Goal: Complete application form

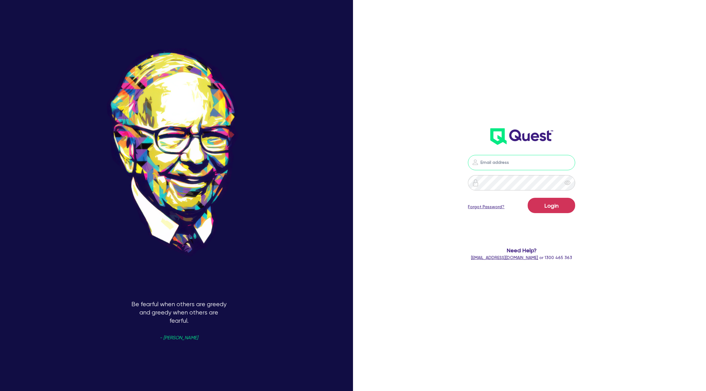
type input "[PERSON_NAME][EMAIL_ADDRESS][DOMAIN_NAME]"
click at [559, 205] on button "Login" at bounding box center [550, 205] width 47 height 15
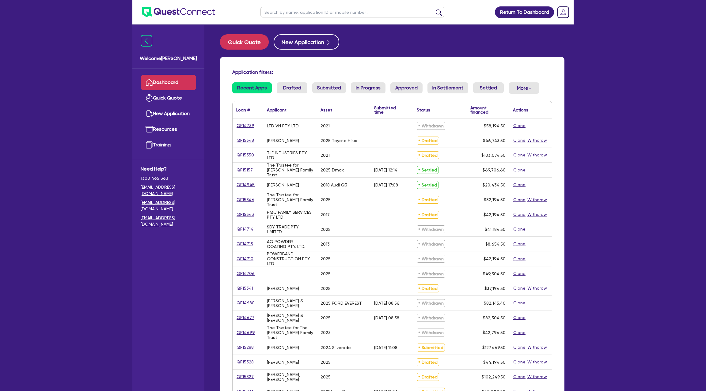
click at [292, 11] on input "text" at bounding box center [352, 12] width 184 height 11
type input "[PERSON_NAME]"
click at [434, 9] on button "submit" at bounding box center [439, 13] width 10 height 9
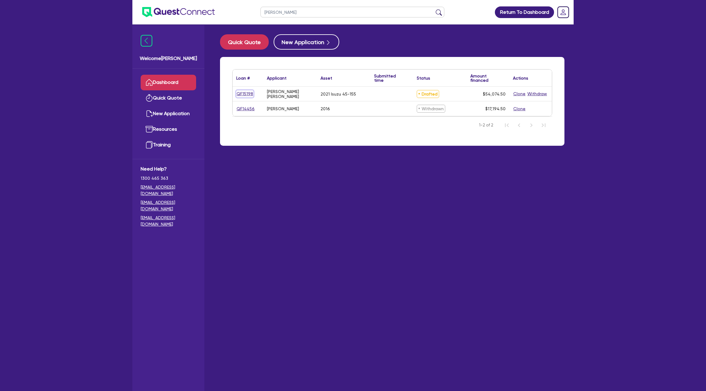
click at [246, 92] on link "QF15198" at bounding box center [244, 93] width 17 height 7
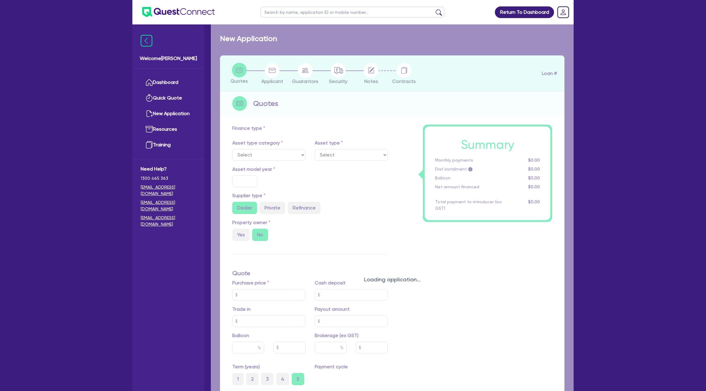
select select "CARS_AND_LIGHT_TRUCKS"
type input "2021"
radio input "false"
radio input "true"
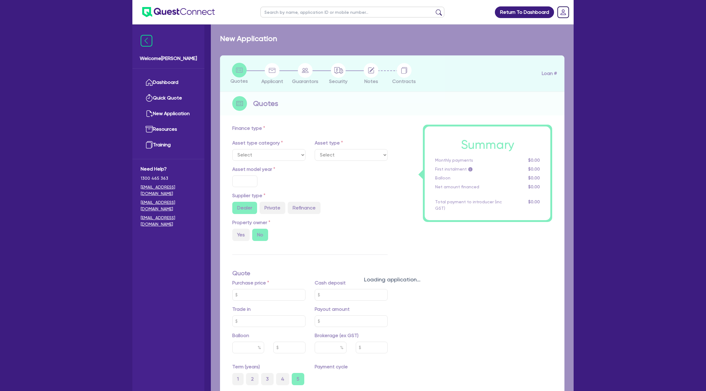
type input "51,000"
type input "35"
type input "17,850"
type input "9.88"
type input "2,200"
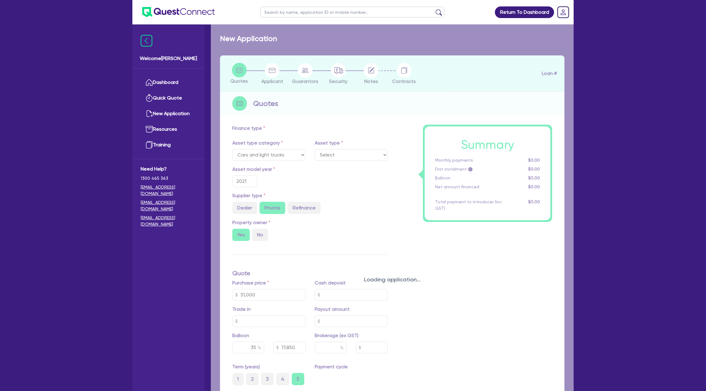
select select "PASSENGER_VEHICLES"
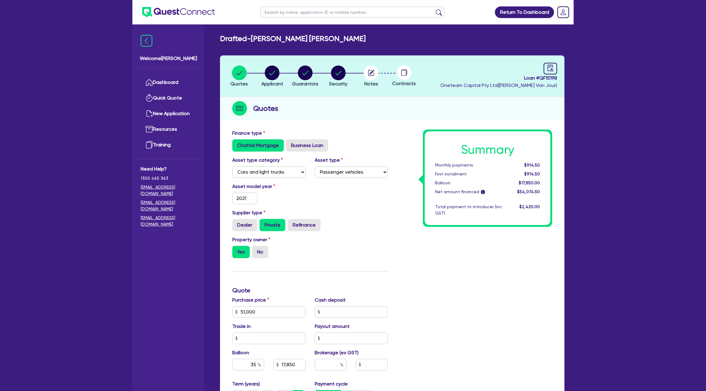
scroll to position [47, 0]
